Goal: Task Accomplishment & Management: Manage account settings

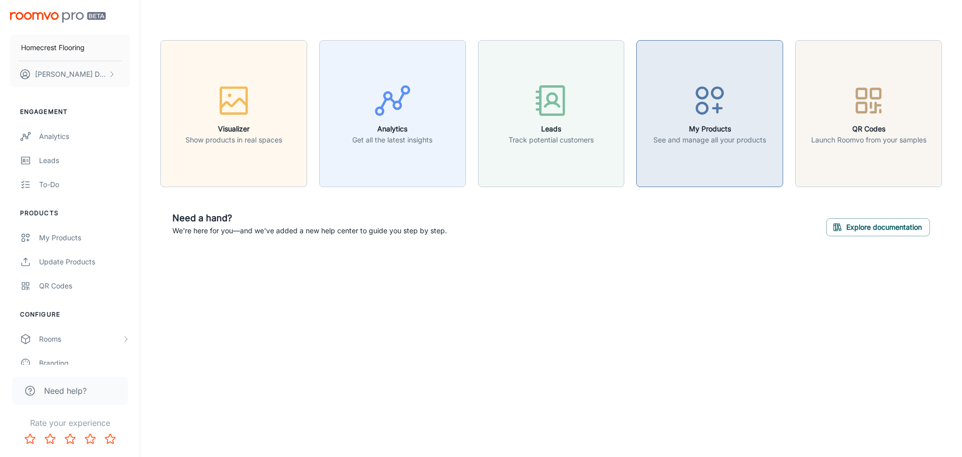
click at [671, 171] on button "My Products See and manage all your products" at bounding box center [710, 113] width 147 height 147
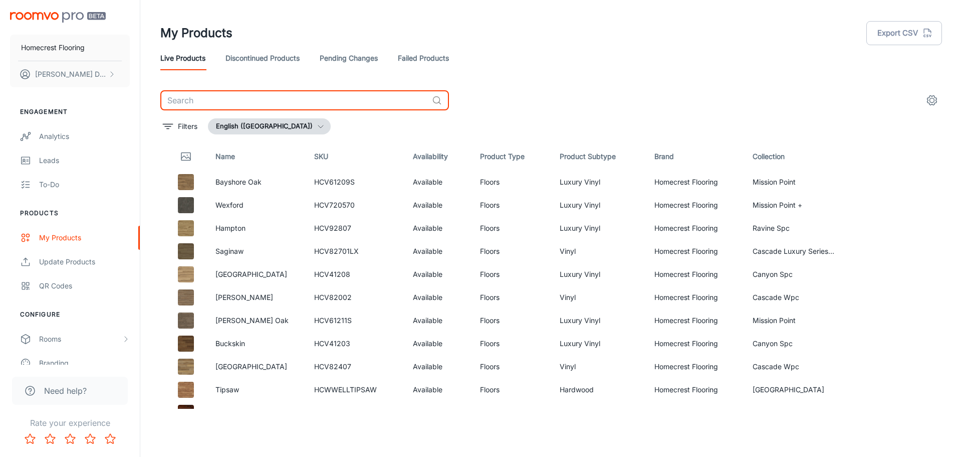
click at [242, 98] on input "text" at bounding box center [294, 100] width 268 height 20
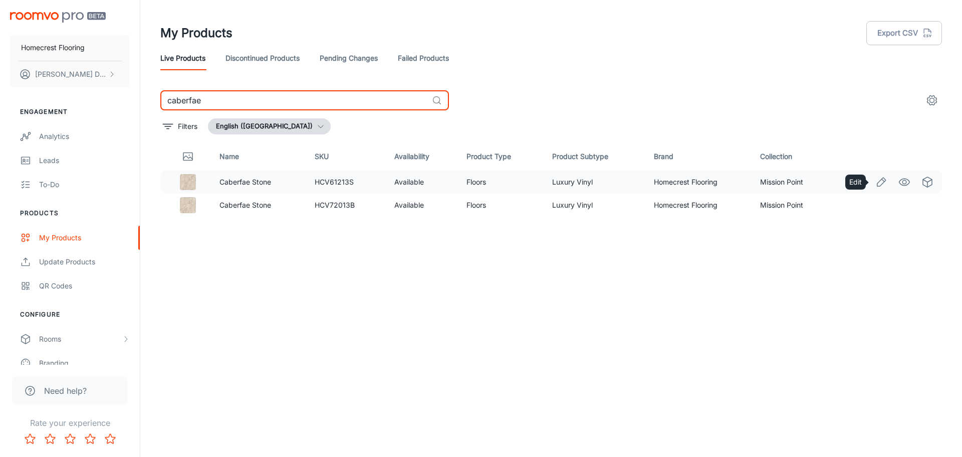
type input "caberfae"
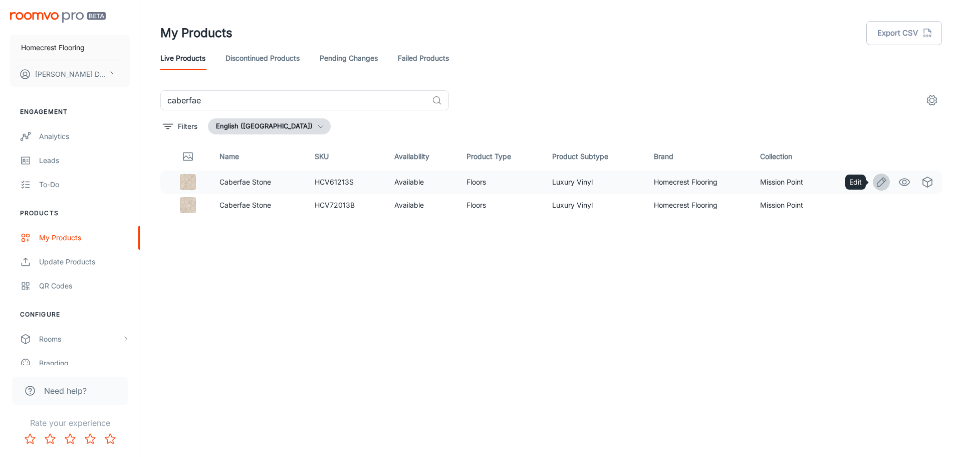
click at [882, 181] on icon "Edit" at bounding box center [882, 182] width 12 height 12
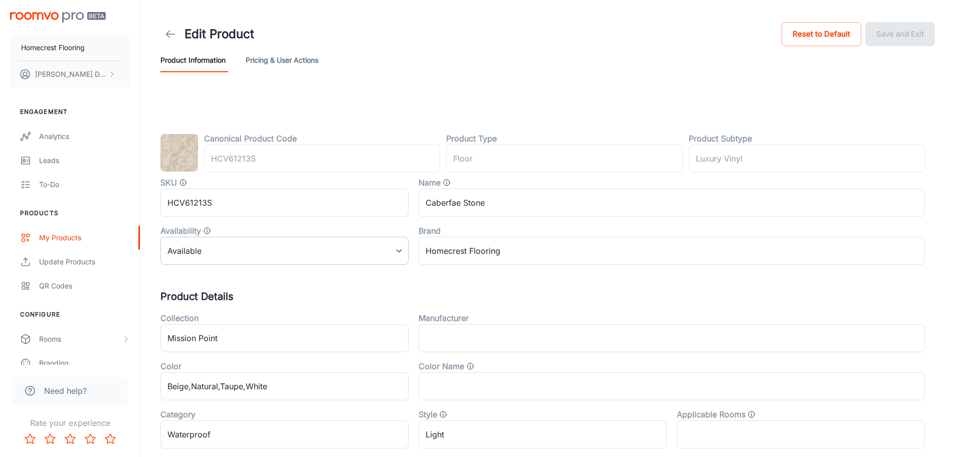
click at [396, 245] on body "Homecrest Flooring Eric Dexter Engagement Analytics Leads To-do Products My Pro…" at bounding box center [477, 228] width 955 height 457
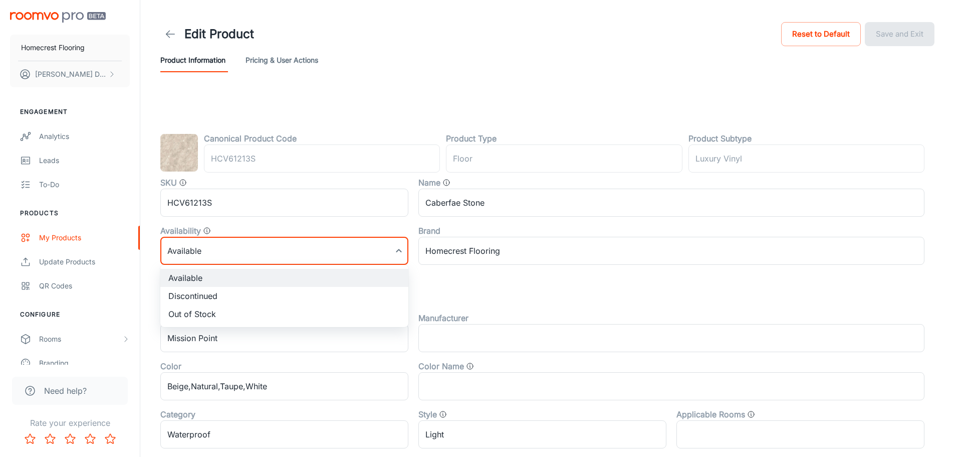
click at [320, 295] on li "Discontinued" at bounding box center [284, 296] width 248 height 18
type input "1"
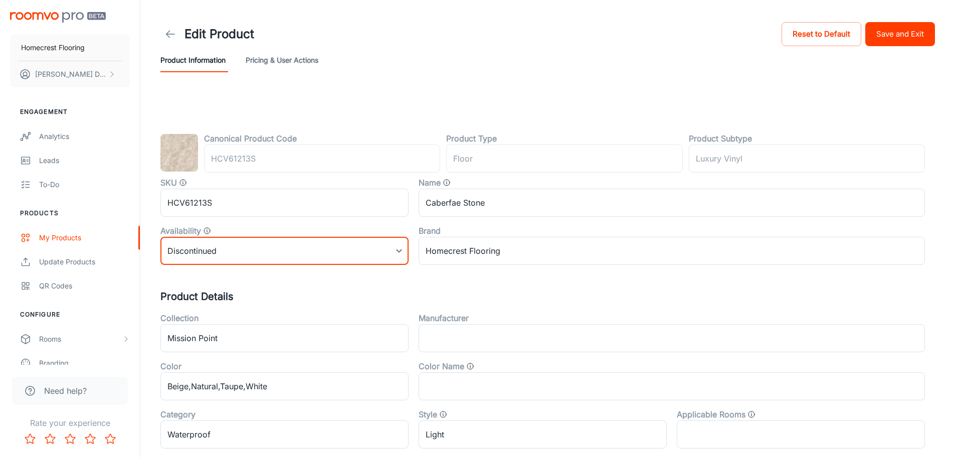
click at [908, 33] on button "Save and Exit" at bounding box center [900, 34] width 70 height 24
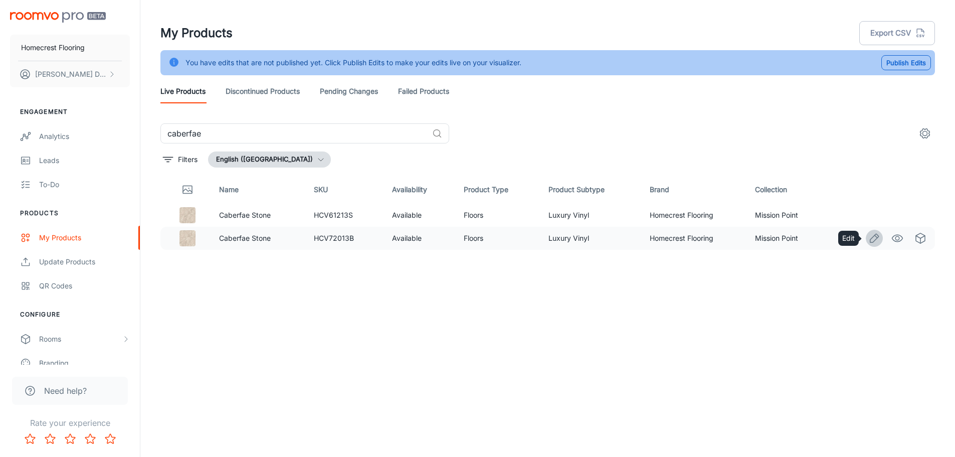
click at [872, 236] on icon "Edit" at bounding box center [874, 238] width 12 height 12
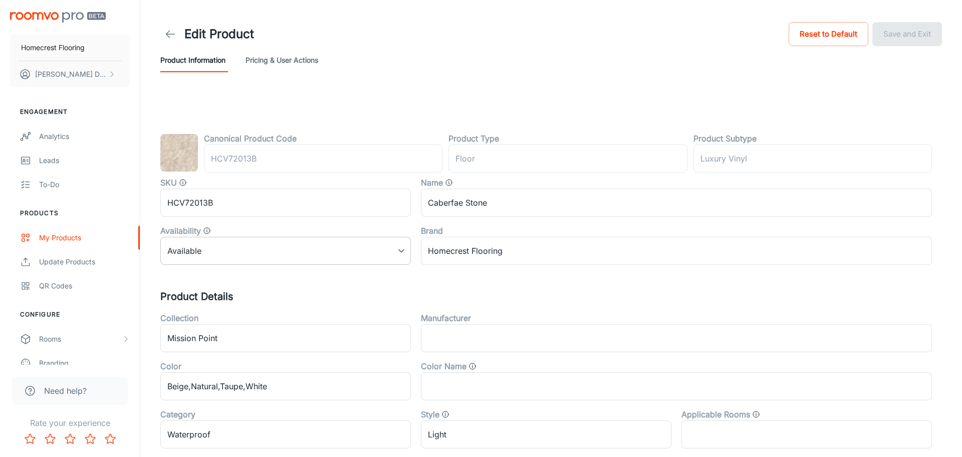
click at [367, 255] on body "Homecrest Flooring Eric Dexter Engagement Analytics Leads To-do Products My Pro…" at bounding box center [481, 228] width 962 height 457
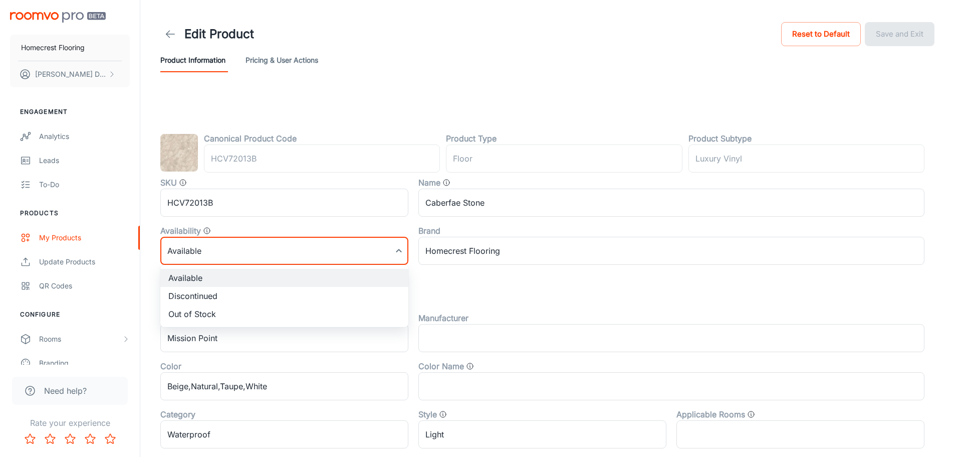
click at [271, 296] on li "Discontinued" at bounding box center [284, 296] width 248 height 18
type input "1"
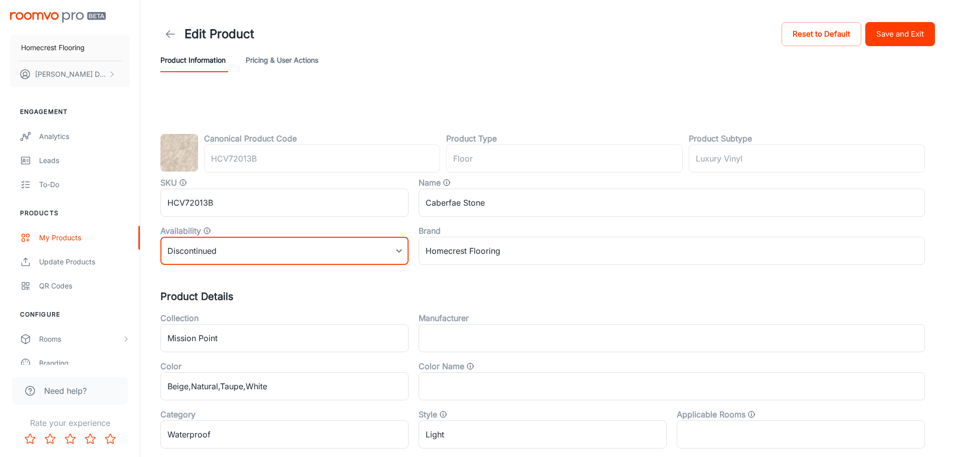
click at [900, 39] on button "Save and Exit" at bounding box center [900, 34] width 70 height 24
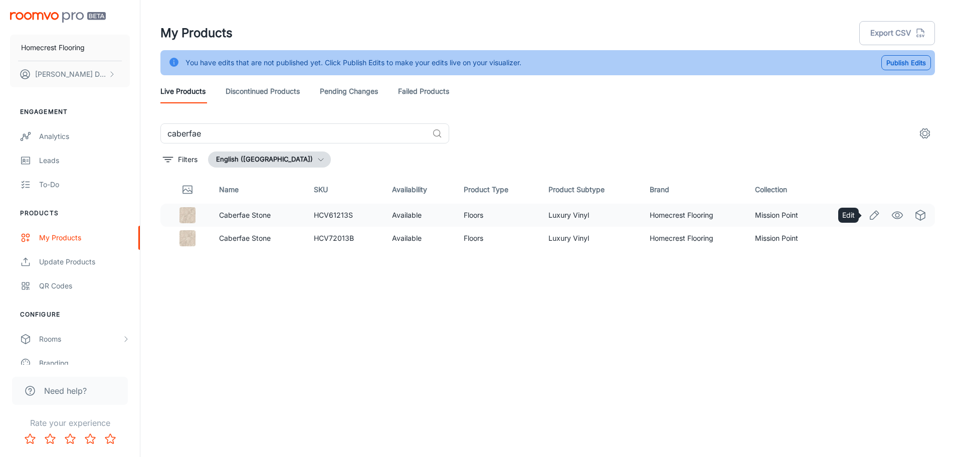
click at [872, 214] on icon "Edit" at bounding box center [874, 215] width 9 height 9
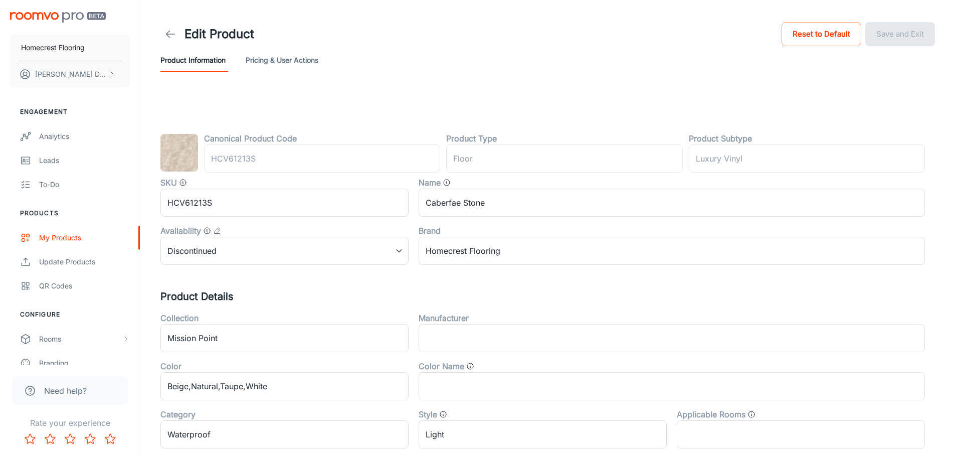
click at [279, 65] on button "Pricing & User Actions" at bounding box center [282, 60] width 73 height 24
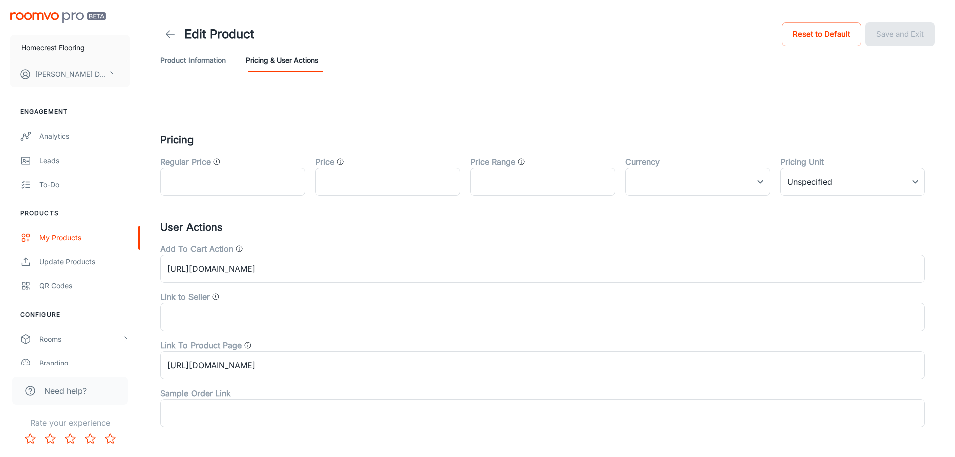
click at [168, 38] on icon at bounding box center [170, 34] width 12 height 12
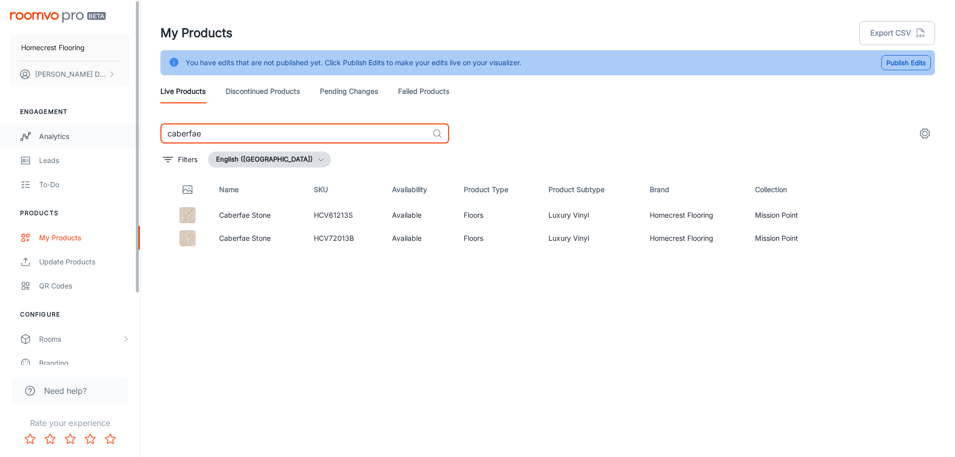
drag, startPoint x: 209, startPoint y: 136, endPoint x: 128, endPoint y: 124, distance: 81.6
click at [128, 124] on div "Homecrest Flooring [PERSON_NAME] Engagement Analytics Leads To-do Products My P…" at bounding box center [477, 241] width 955 height 482
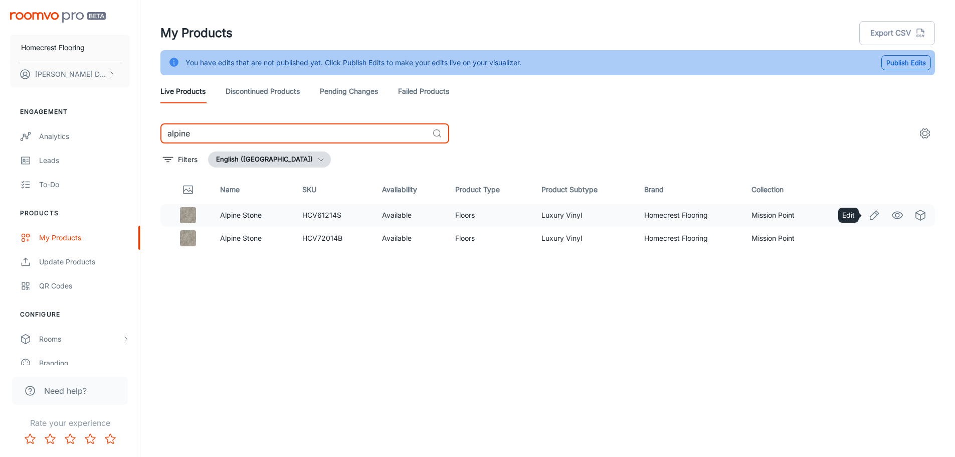
type input "alpine"
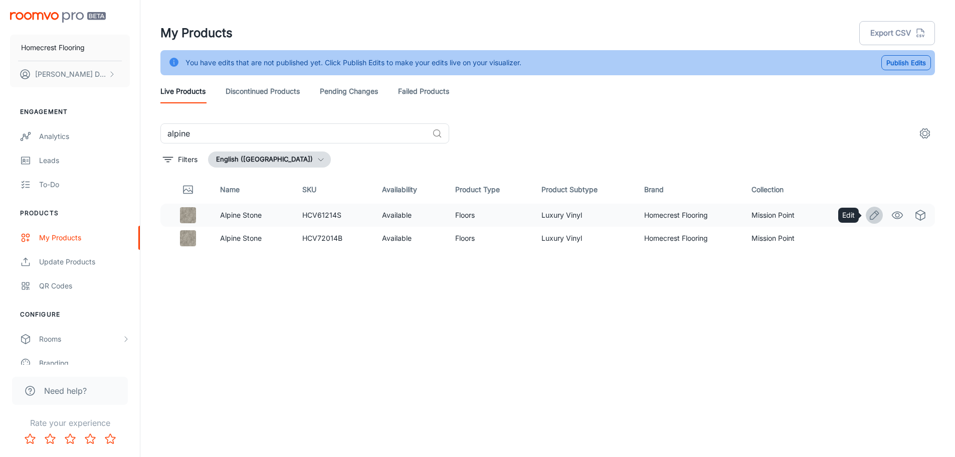
click at [873, 215] on icon "Edit" at bounding box center [874, 215] width 12 height 12
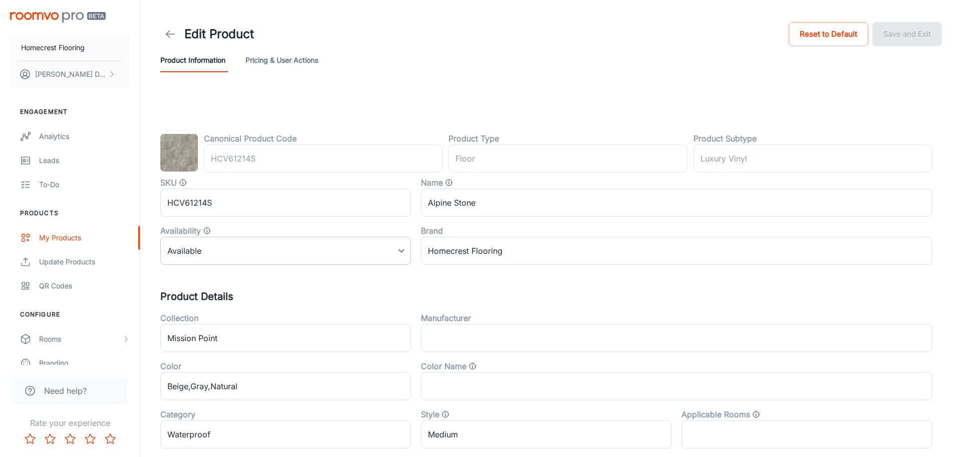
click at [291, 246] on body "Homecrest Flooring [PERSON_NAME] Engagement Analytics Leads To-do Products My P…" at bounding box center [481, 228] width 962 height 457
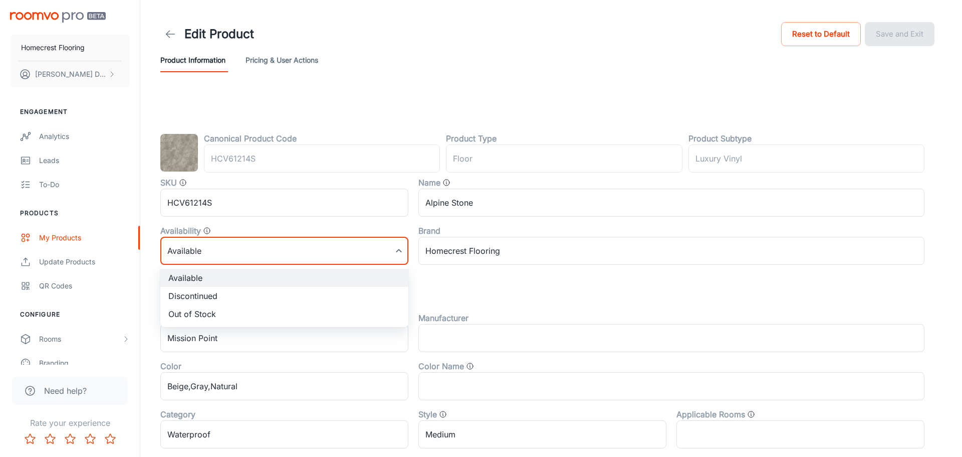
click at [267, 293] on li "Discontinued" at bounding box center [284, 296] width 248 height 18
type input "1"
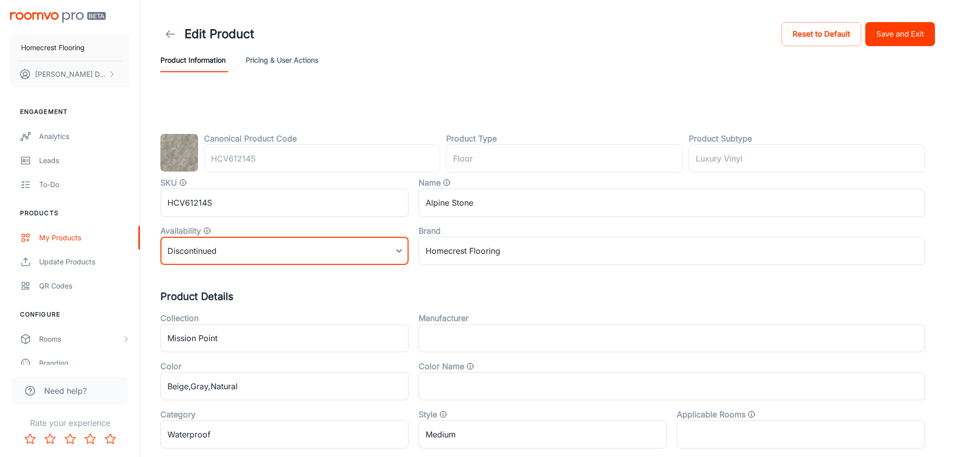
click at [903, 34] on button "Save and Exit" at bounding box center [900, 34] width 70 height 24
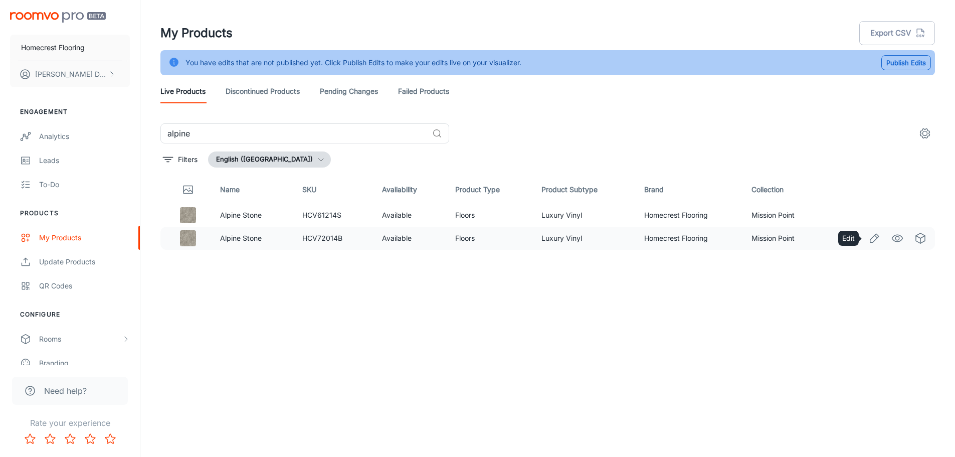
click at [874, 237] on icon "Edit" at bounding box center [874, 238] width 12 height 12
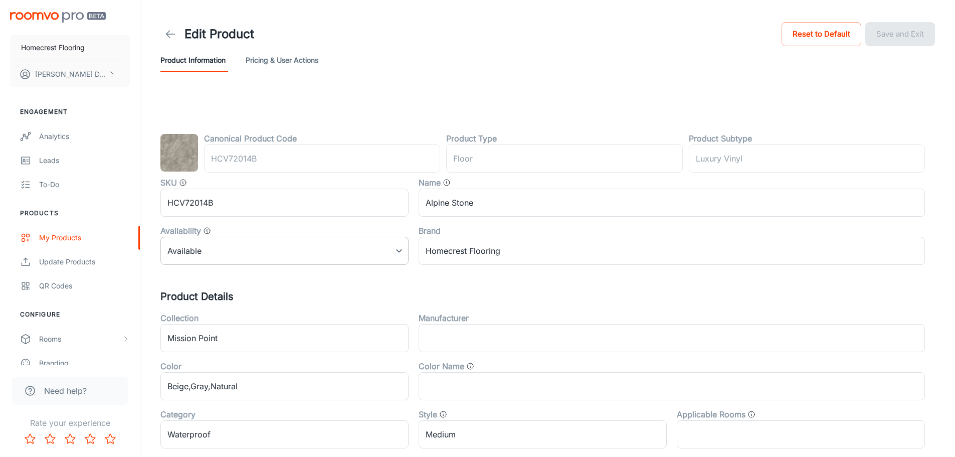
click at [306, 252] on body "Homecrest Flooring [PERSON_NAME] Engagement Analytics Leads To-do Products My P…" at bounding box center [477, 228] width 955 height 457
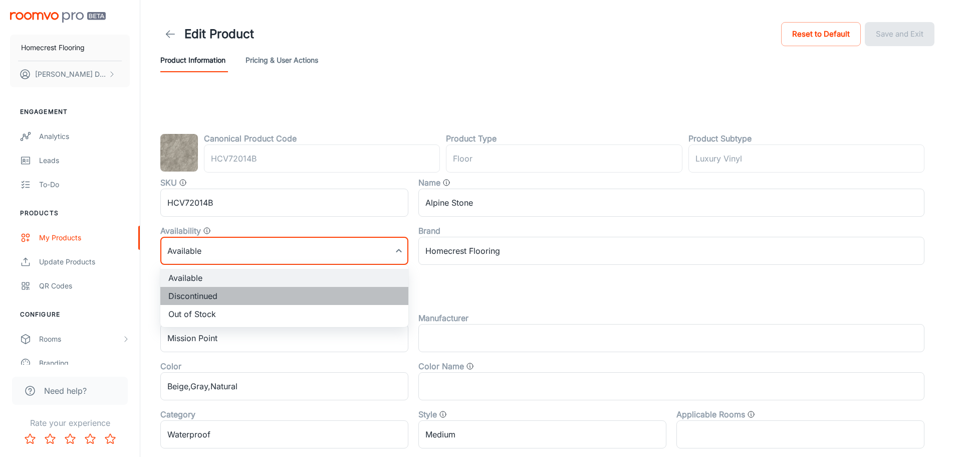
click at [269, 299] on li "Discontinued" at bounding box center [284, 296] width 248 height 18
type input "1"
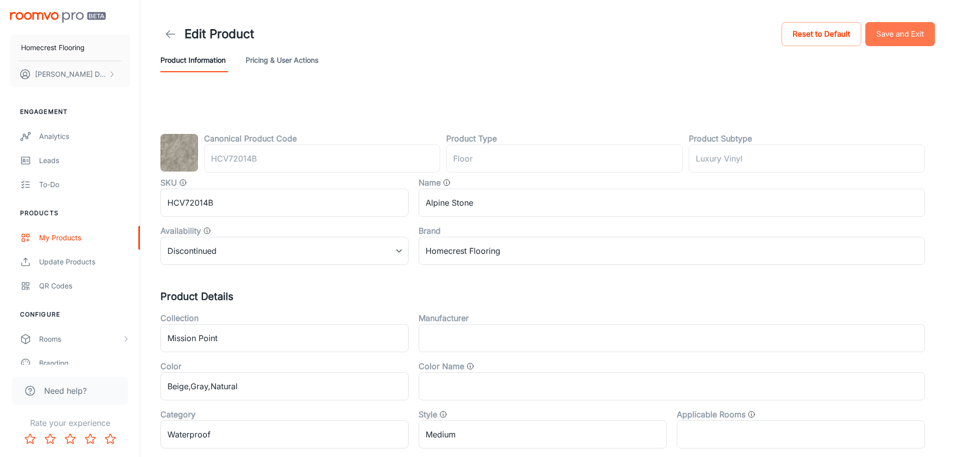
click at [901, 38] on button "Save and Exit" at bounding box center [900, 34] width 70 height 24
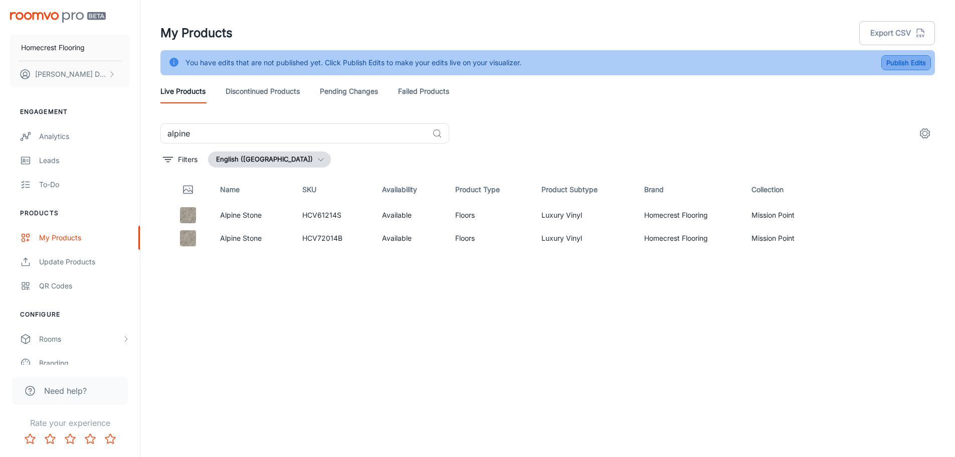
click at [905, 62] on button "Publish Edits" at bounding box center [906, 62] width 50 height 15
click at [246, 90] on link "Discontinued Products" at bounding box center [263, 91] width 74 height 24
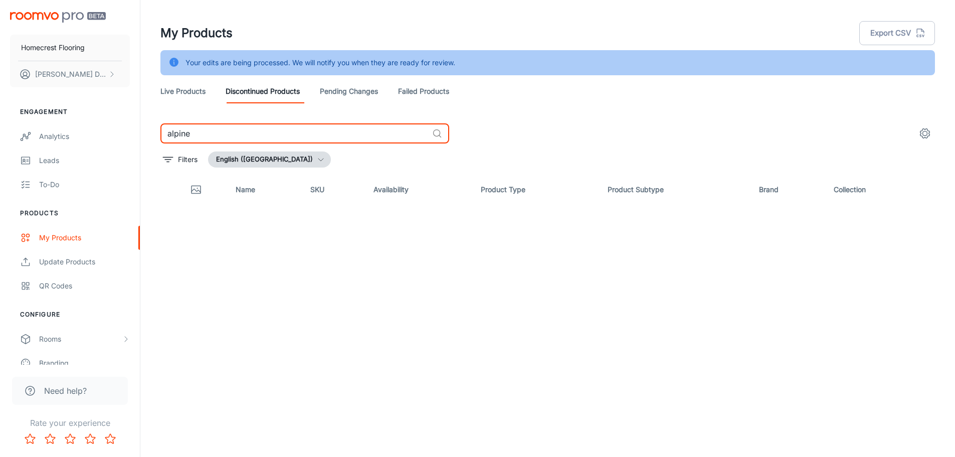
drag, startPoint x: 250, startPoint y: 129, endPoint x: 159, endPoint y: 136, distance: 90.5
click at [159, 136] on div "alpine ​ Filters English ([GEOGRAPHIC_DATA]) Name SKU Availability Product Type…" at bounding box center [547, 282] width 798 height 318
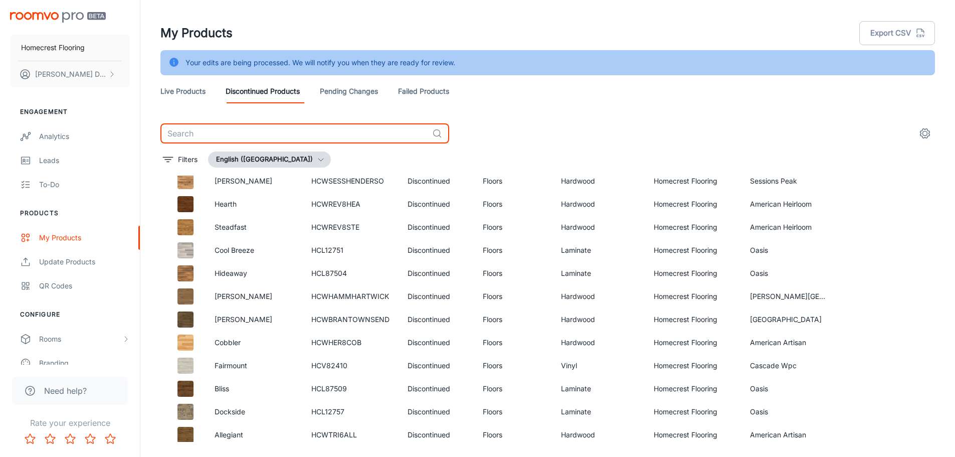
scroll to position [1076, 0]
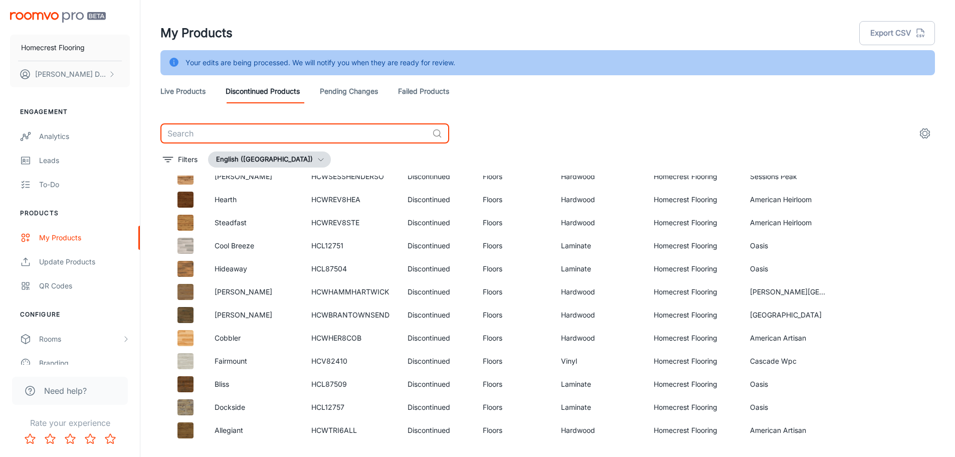
click at [186, 90] on link "Live Products" at bounding box center [182, 91] width 45 height 24
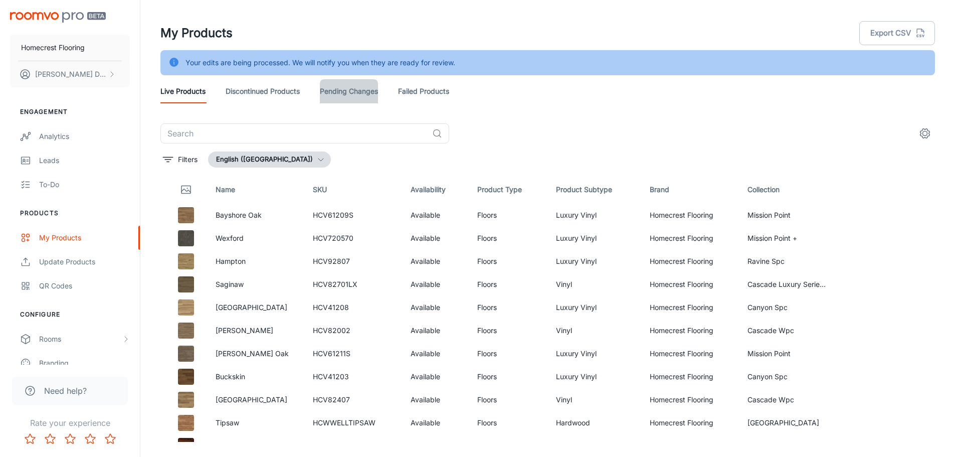
click at [374, 97] on link "Pending Changes" at bounding box center [349, 91] width 58 height 24
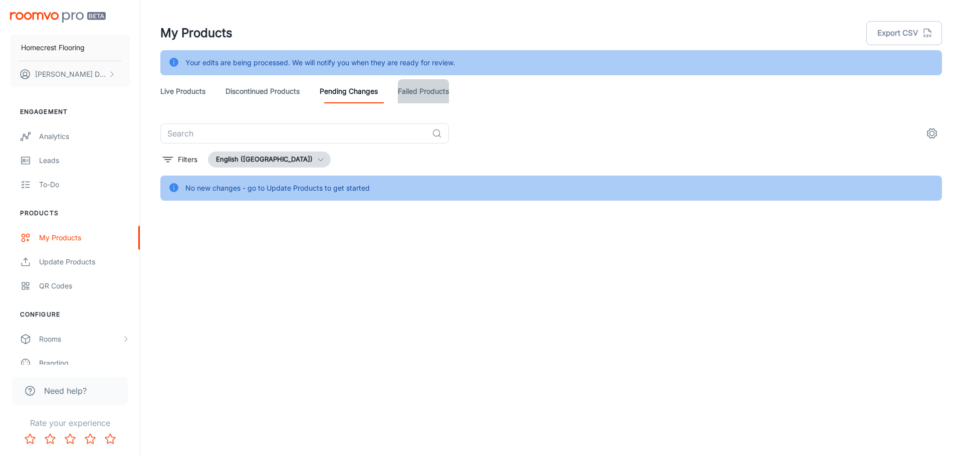
click at [427, 91] on link "Failed Products" at bounding box center [423, 91] width 51 height 24
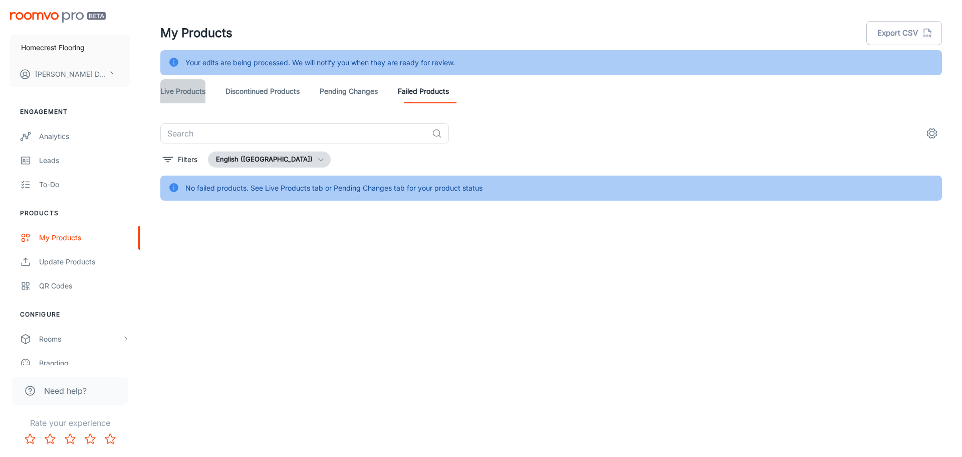
click at [196, 91] on link "Live Products" at bounding box center [182, 91] width 45 height 24
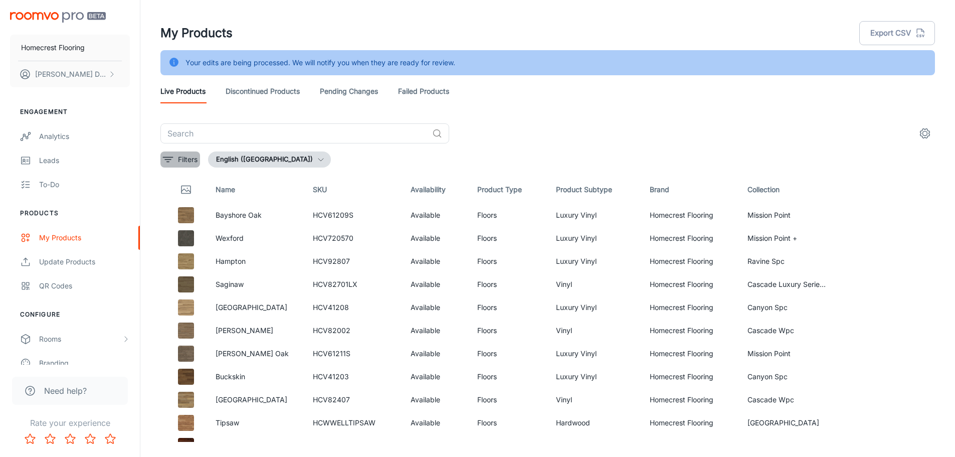
click at [184, 159] on p "Filters" at bounding box center [188, 159] width 20 height 11
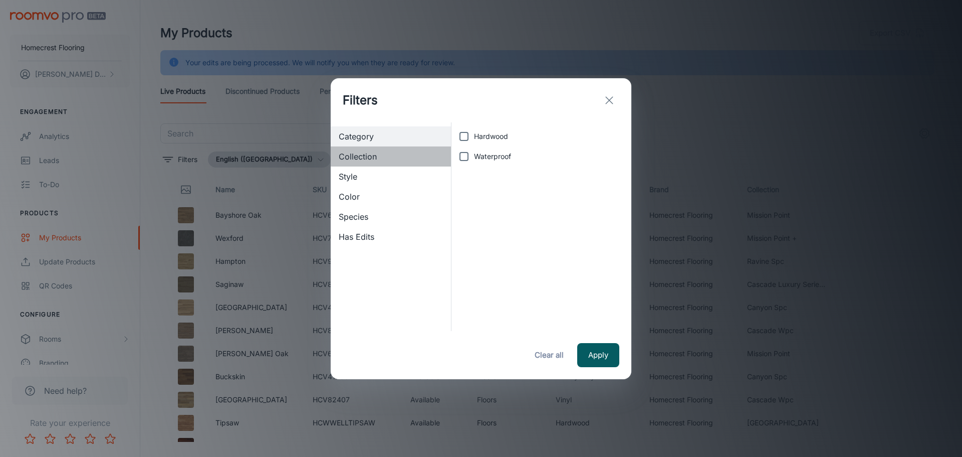
click at [382, 153] on span "Collection" at bounding box center [391, 156] width 104 height 12
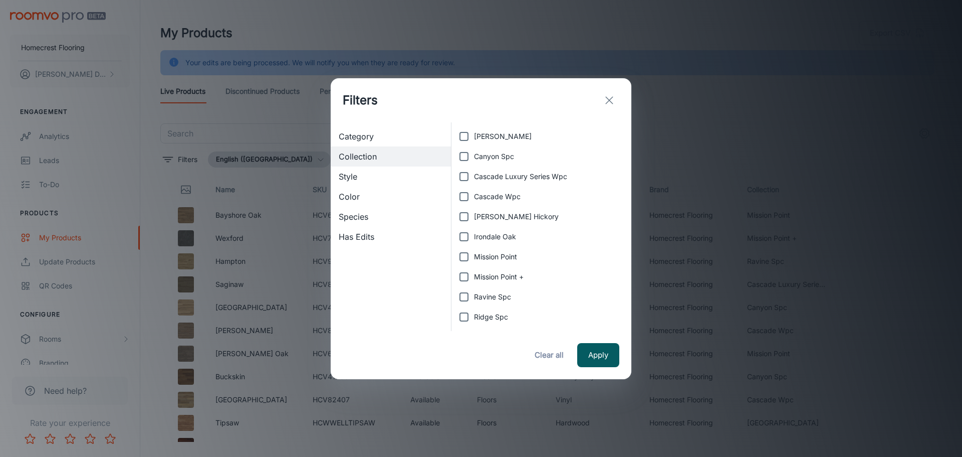
click at [461, 254] on input "Mission Point" at bounding box center [464, 257] width 20 height 20
checkbox input "true"
click at [598, 355] on button "Apply" at bounding box center [598, 355] width 42 height 24
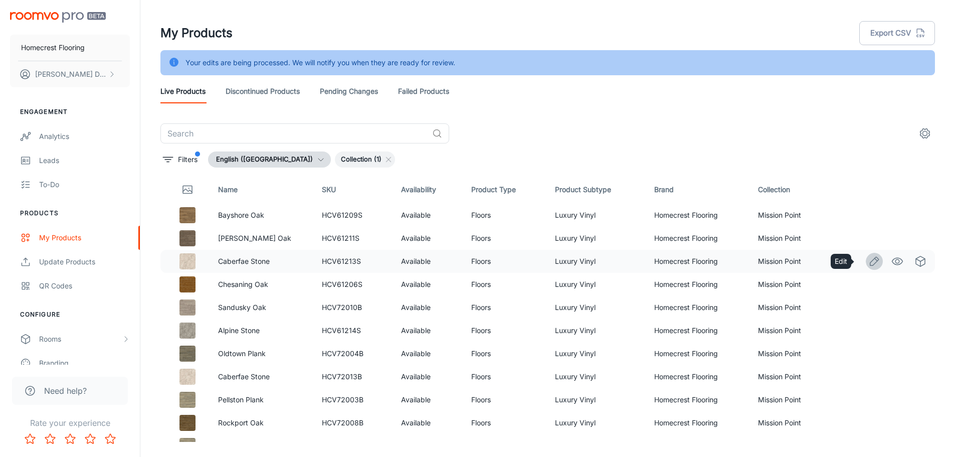
click at [868, 259] on icon "Edit" at bounding box center [874, 261] width 12 height 12
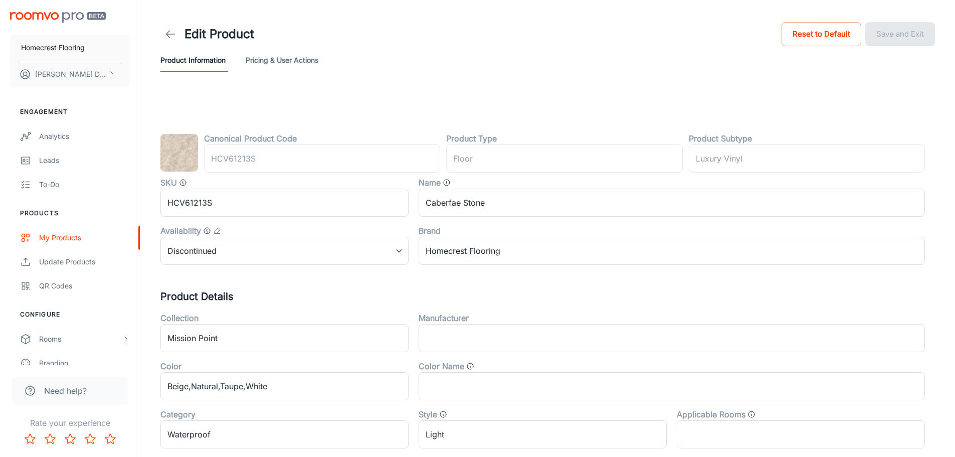
click at [167, 34] on icon at bounding box center [170, 34] width 12 height 12
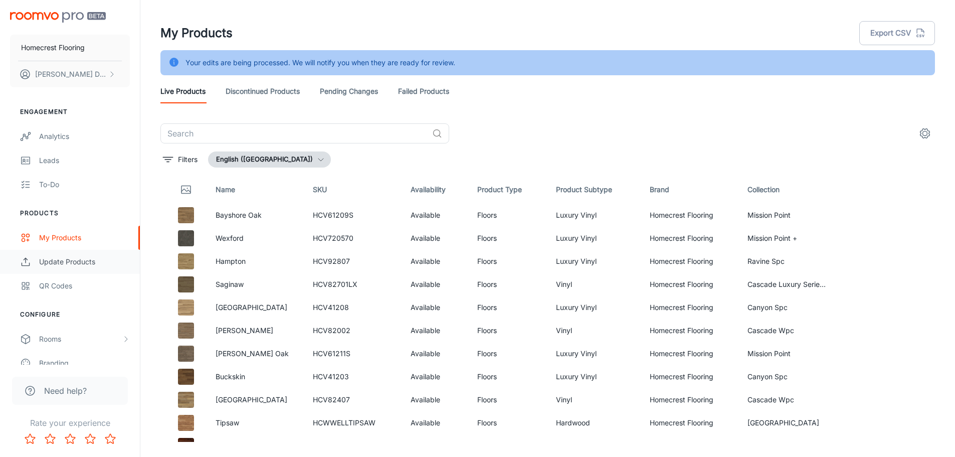
click at [84, 262] on div "Update Products" at bounding box center [84, 261] width 91 height 11
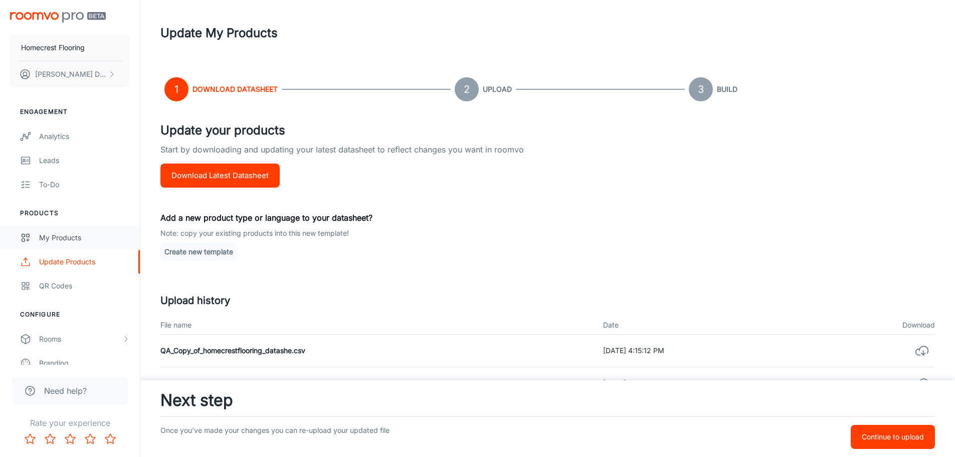
click at [66, 232] on div "My Products" at bounding box center [84, 237] width 91 height 11
